Goal: Task Accomplishment & Management: Use online tool/utility

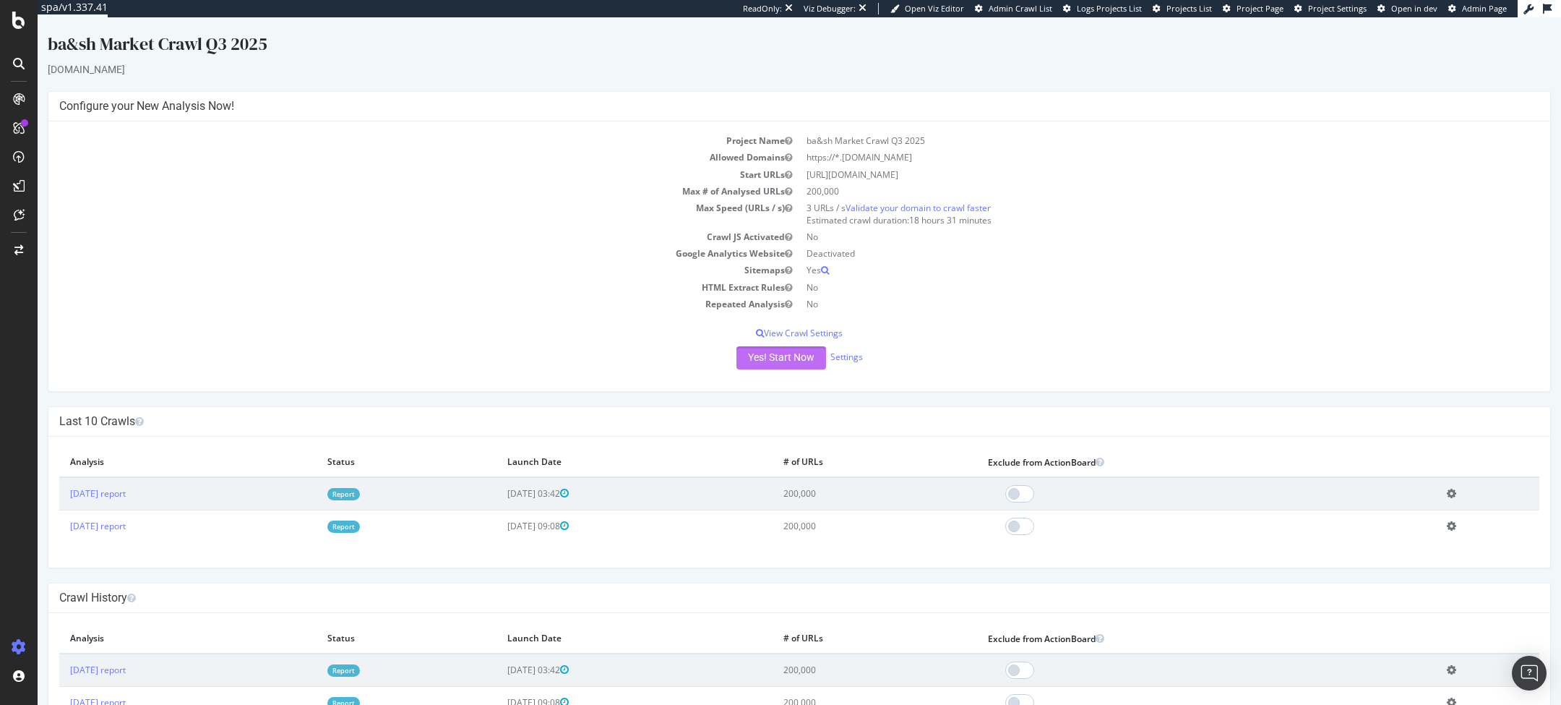
click at [759, 365] on button "Yes! Start Now" at bounding box center [782, 357] width 90 height 23
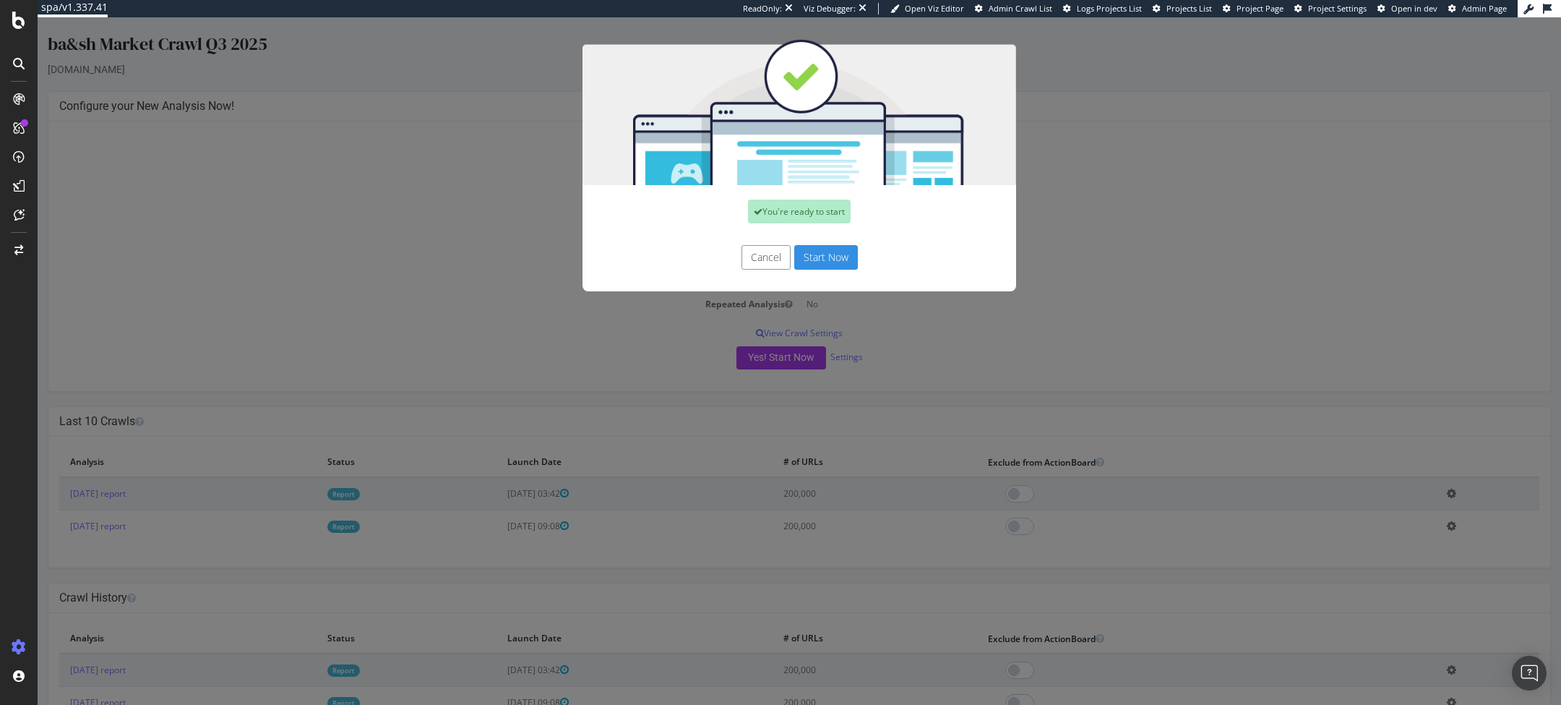
click at [1087, 167] on div "You're ready to start Cancel Start Now" at bounding box center [800, 360] width 1524 height 687
